Goal: Task Accomplishment & Management: Use online tool/utility

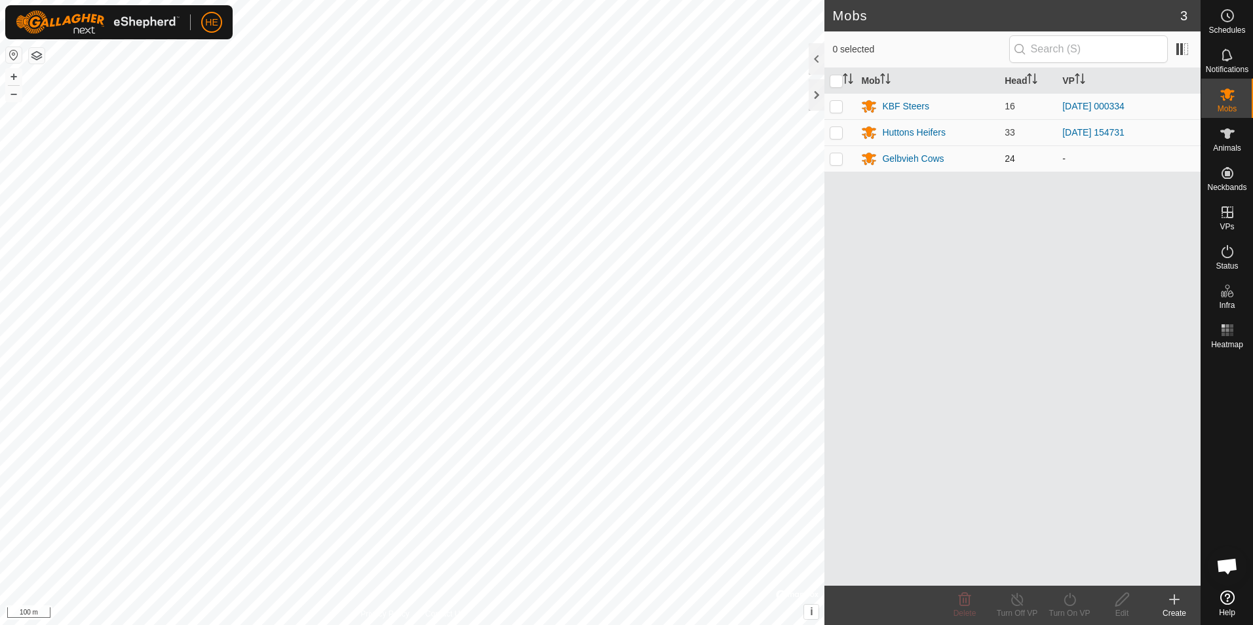
click at [839, 159] on p-checkbox at bounding box center [835, 158] width 13 height 10
checkbox input "true"
click at [1067, 604] on icon at bounding box center [1069, 600] width 16 height 16
click at [1061, 573] on link "Now" at bounding box center [1109, 571] width 130 height 26
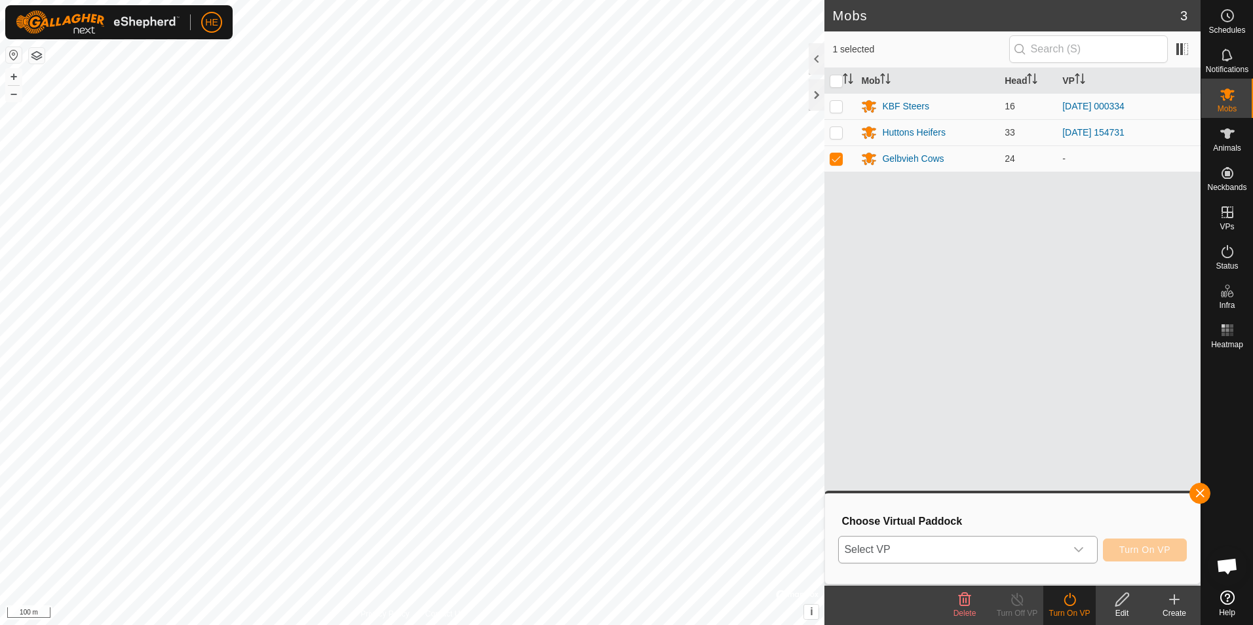
click at [1077, 550] on icon "dropdown trigger" at bounding box center [1078, 549] width 10 height 10
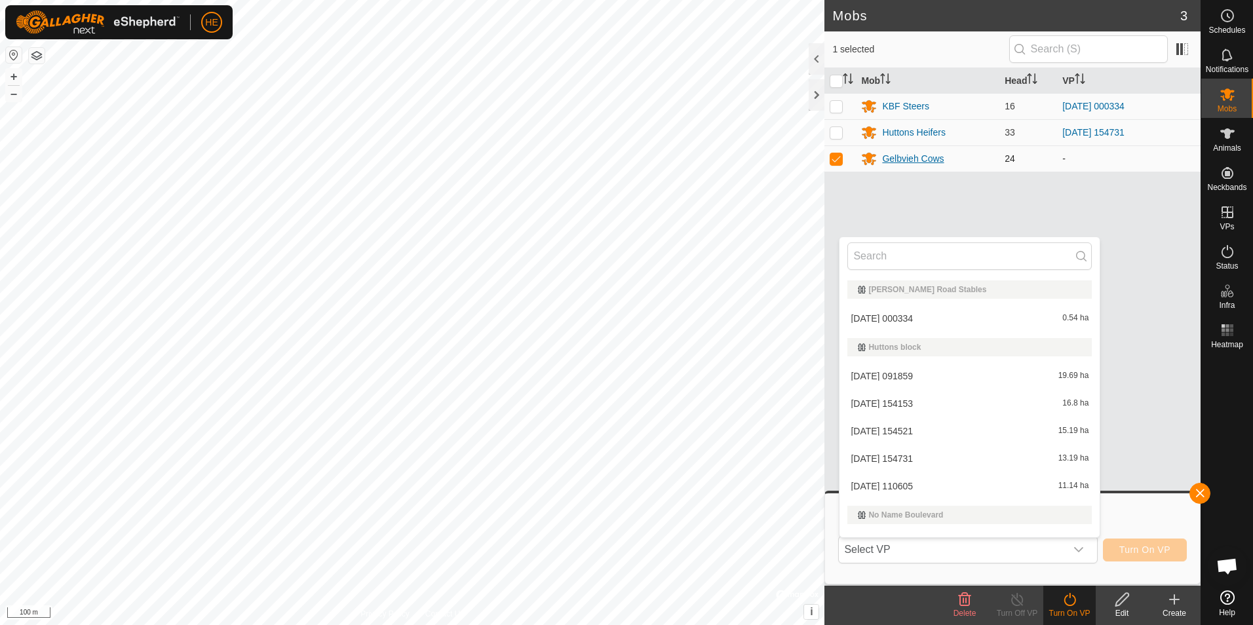
scroll to position [20, 0]
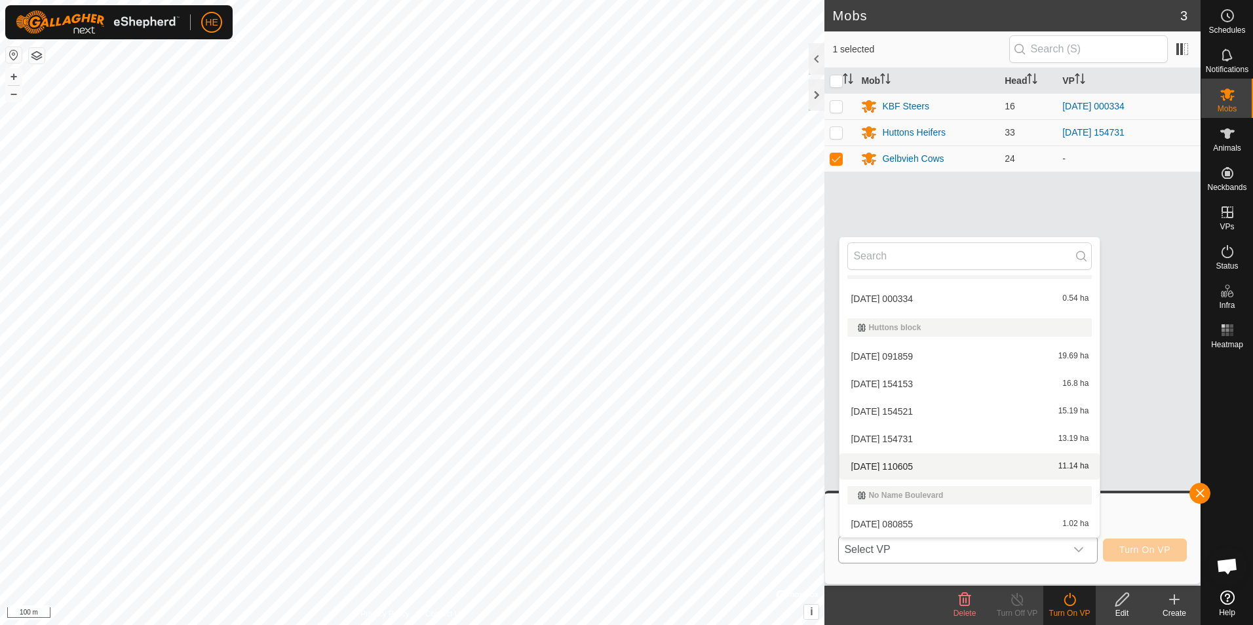
click at [914, 463] on li "[DATE] [DATE] 11.14 ha" at bounding box center [969, 466] width 260 height 26
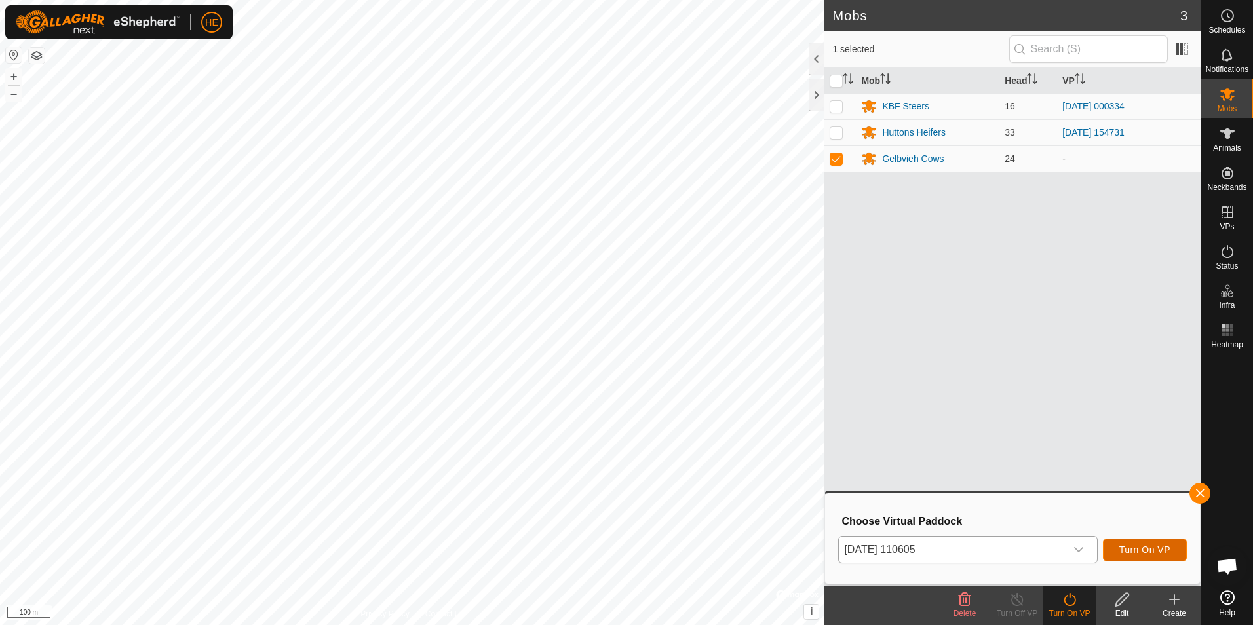
click at [1115, 547] on button "Turn On VP" at bounding box center [1145, 550] width 84 height 23
